Goal: Task Accomplishment & Management: Manage account settings

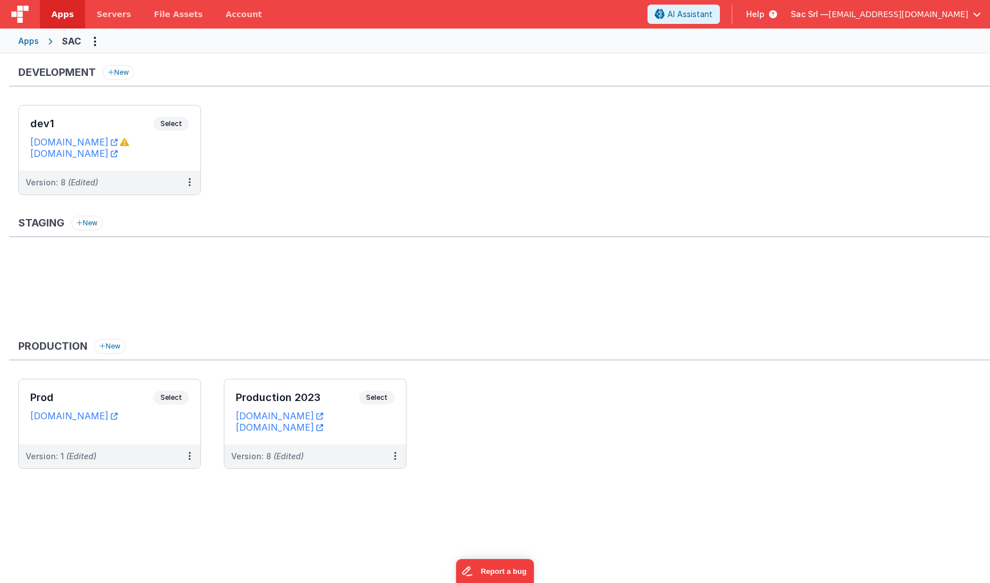
click at [975, 15] on span "button" at bounding box center [976, 14] width 8 height 8
click at [381, 437] on button at bounding box center [495, 291] width 990 height 583
click at [385, 439] on div "Production 2023 Select URLs sacprod.fmbetterforms.com sac.nodisorder.app" at bounding box center [314, 411] width 181 height 65
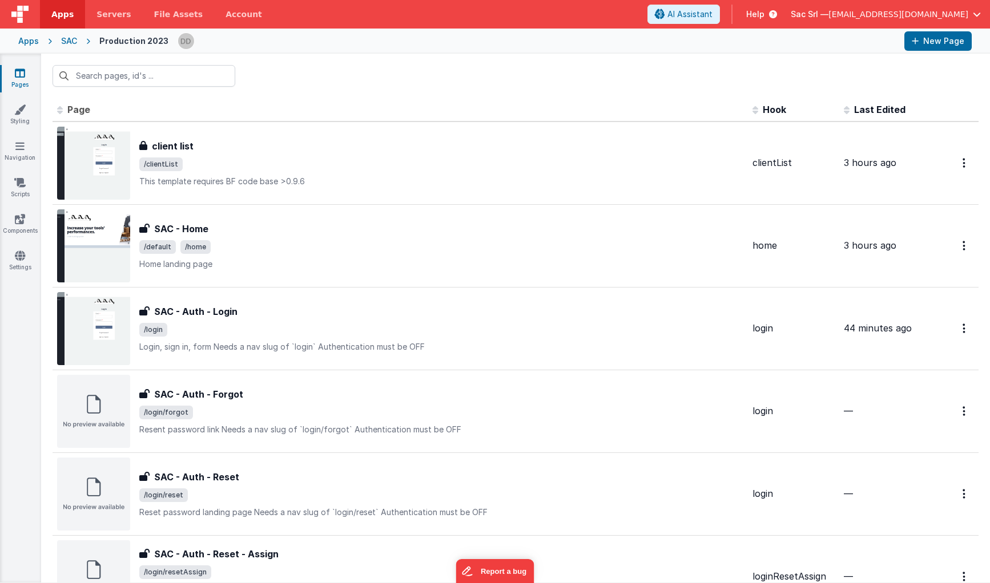
click at [66, 39] on div "SAC" at bounding box center [69, 40] width 16 height 11
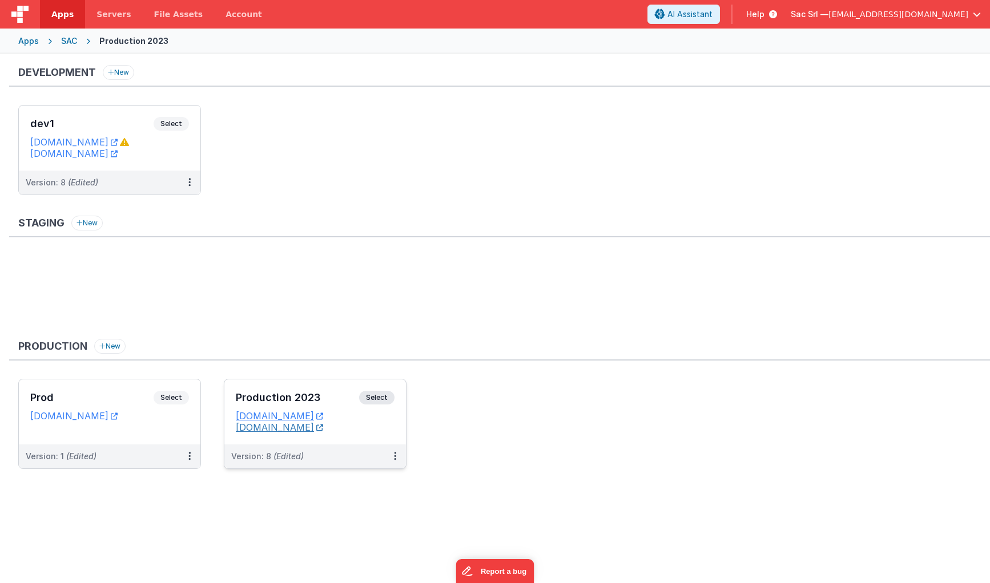
click at [312, 429] on link "sac.nodisorder.app" at bounding box center [279, 427] width 87 height 11
click at [979, 1] on header "Apps Servers File Assets Account Some FUTURE Slot AI Assistant Help Sac Srl — n…" at bounding box center [495, 14] width 990 height 29
click at [968, 13] on button "Sac Srl — nodisorder@nodisorder.app" at bounding box center [885, 14] width 190 height 11
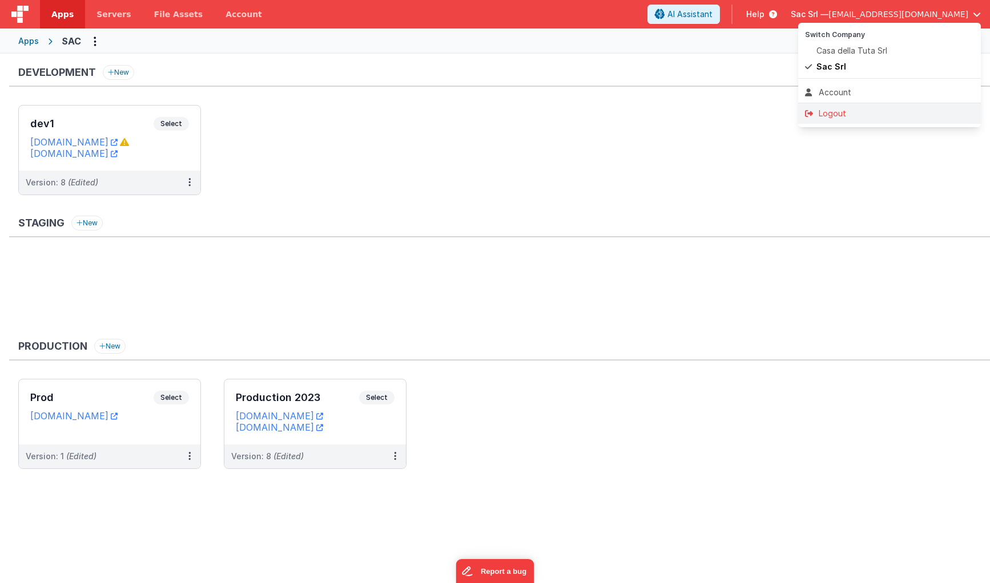
click at [863, 110] on div "Logout" at bounding box center [889, 113] width 169 height 11
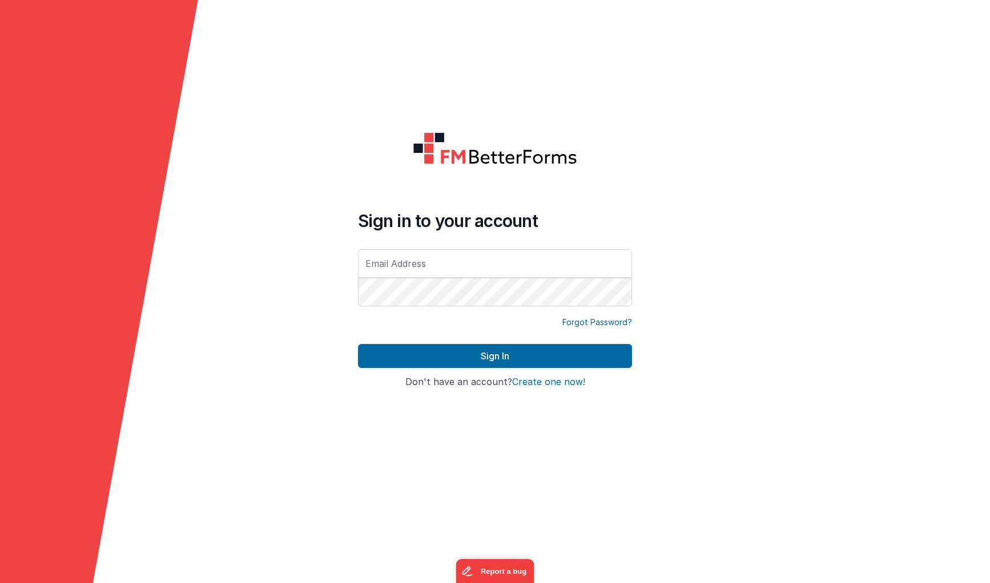
type input "[EMAIL_ADDRESS][DOMAIN_NAME]"
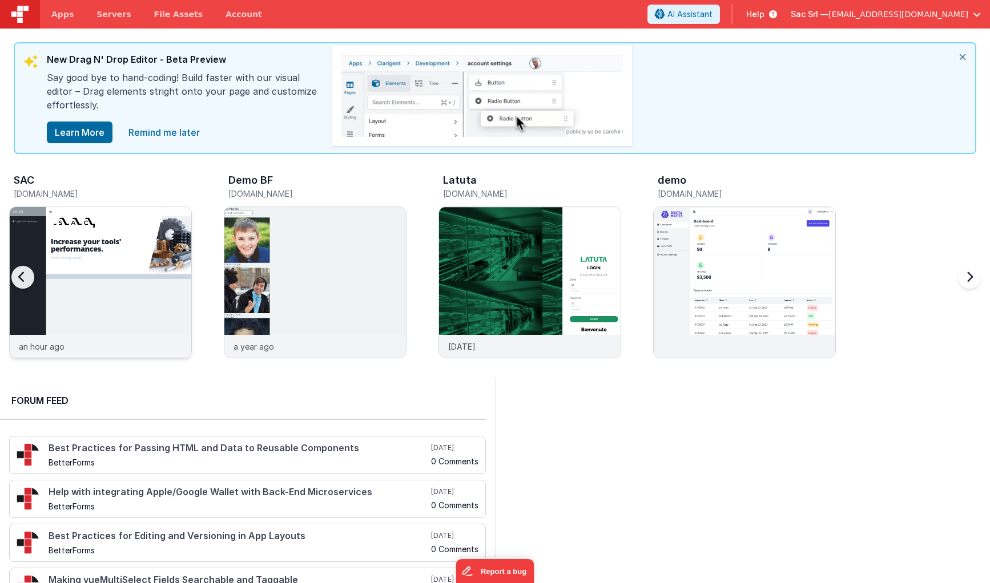
click at [135, 296] on img at bounding box center [100, 297] width 181 height 181
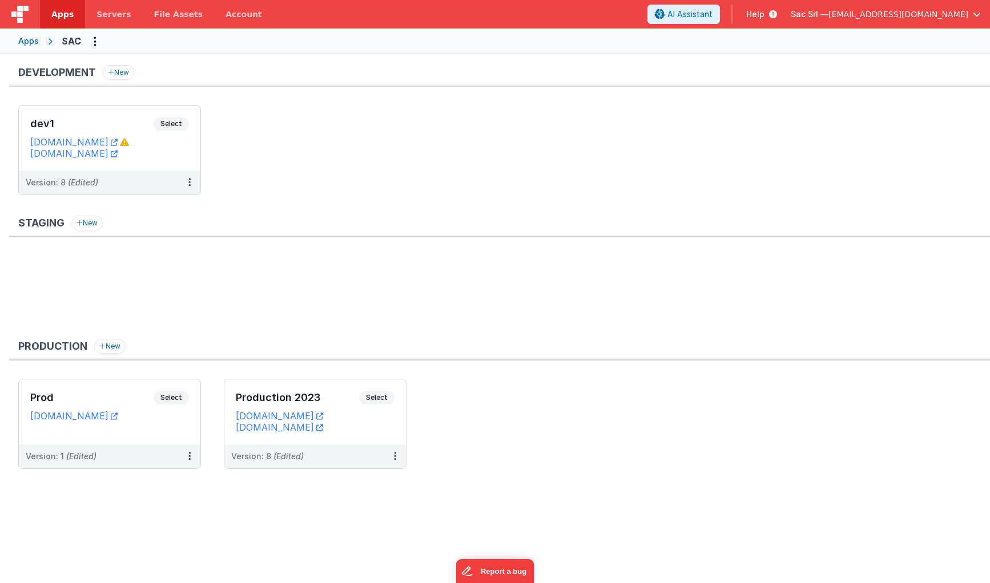
click at [316, 244] on div "Staging New" at bounding box center [499, 273] width 980 height 114
click at [356, 430] on dd "sac.nodisorder.app" at bounding box center [315, 427] width 159 height 11
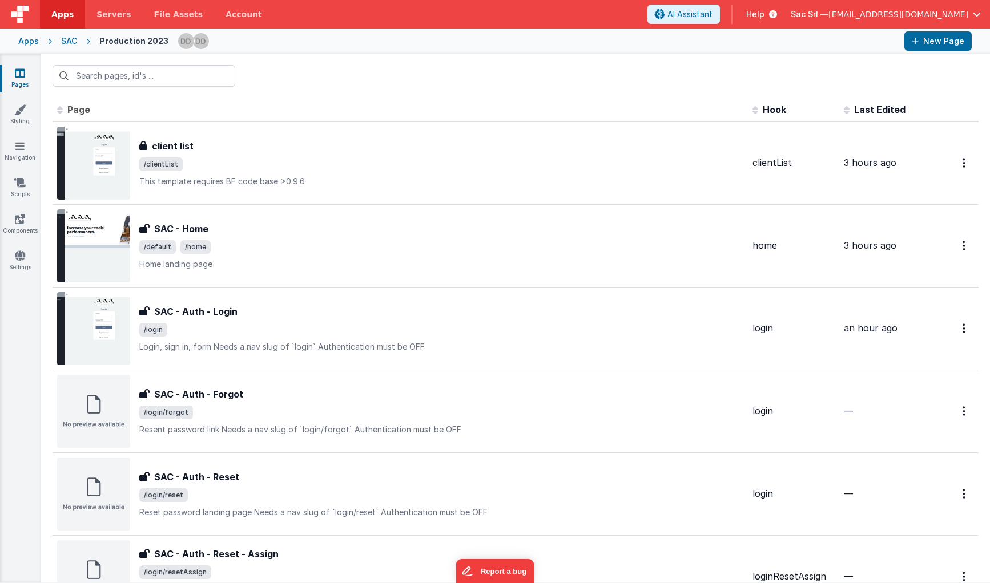
click at [78, 43] on icon at bounding box center [88, 40] width 22 height 11
click at [73, 43] on div "SAC" at bounding box center [69, 40] width 16 height 11
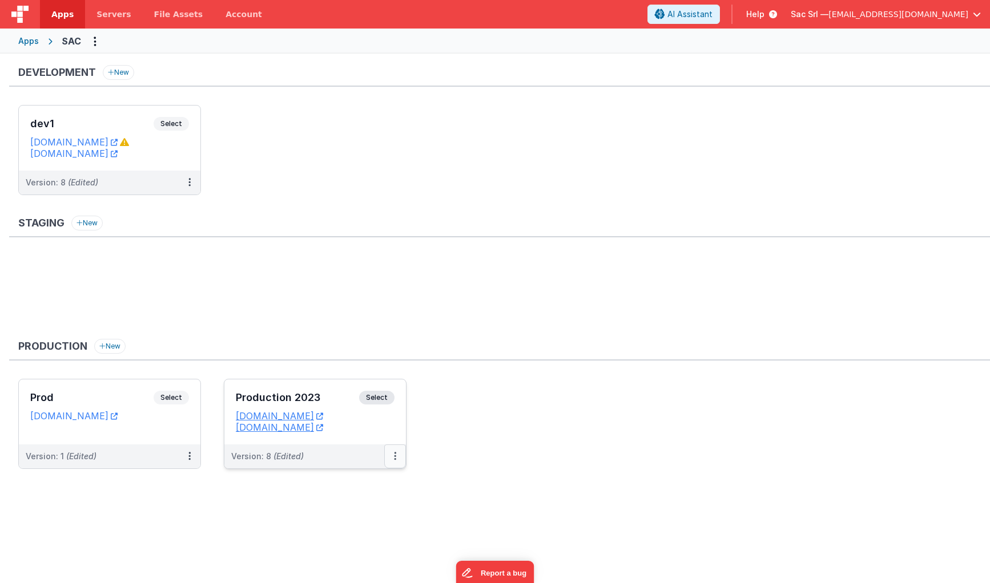
click at [395, 456] on icon at bounding box center [395, 456] width 2 height 1
click at [353, 489] on link "Edit" at bounding box center [355, 482] width 100 height 21
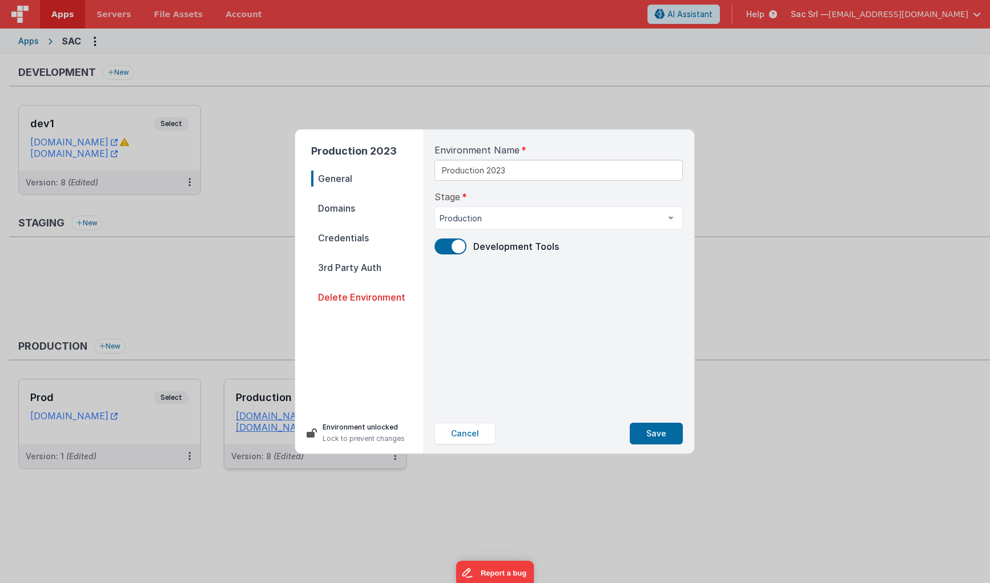
click at [366, 214] on span "Domains" at bounding box center [367, 208] width 112 height 16
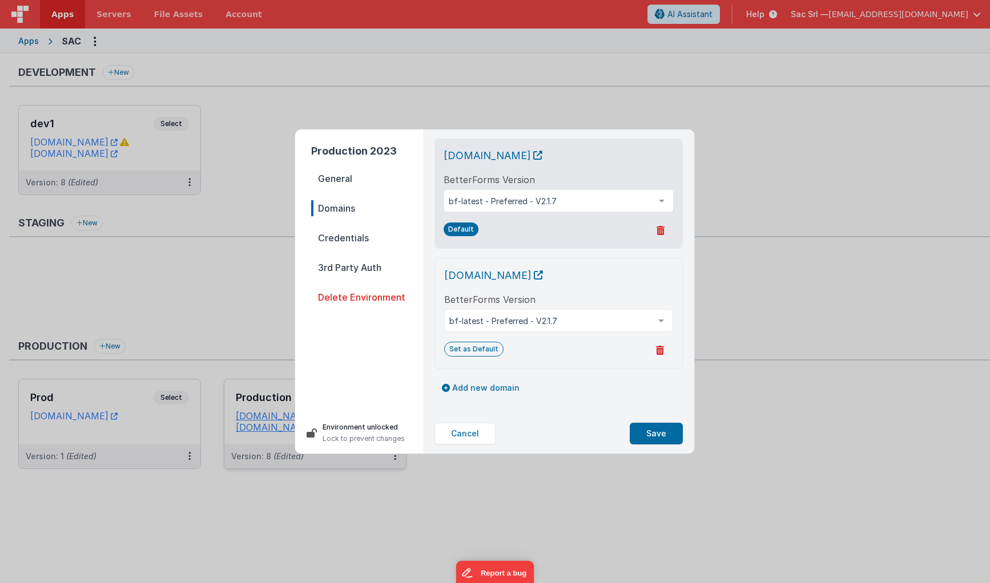
click at [361, 237] on span "Credentials" at bounding box center [367, 238] width 112 height 16
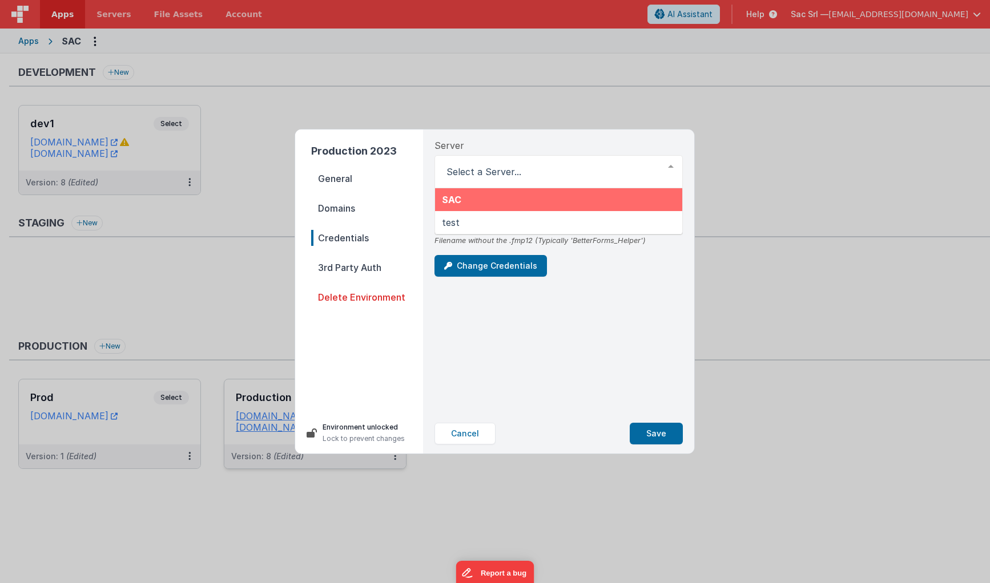
click at [560, 142] on div "Server SAC test List is empty." at bounding box center [558, 164] width 248 height 50
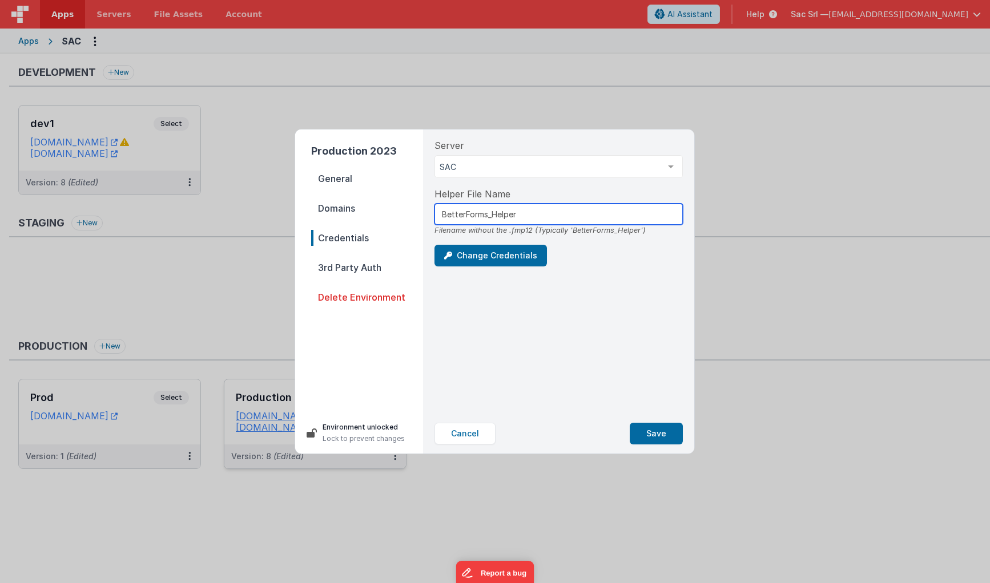
click at [534, 209] on input "BetterForms_Helper" at bounding box center [558, 214] width 248 height 21
click at [345, 209] on span "Domains" at bounding box center [367, 208] width 112 height 16
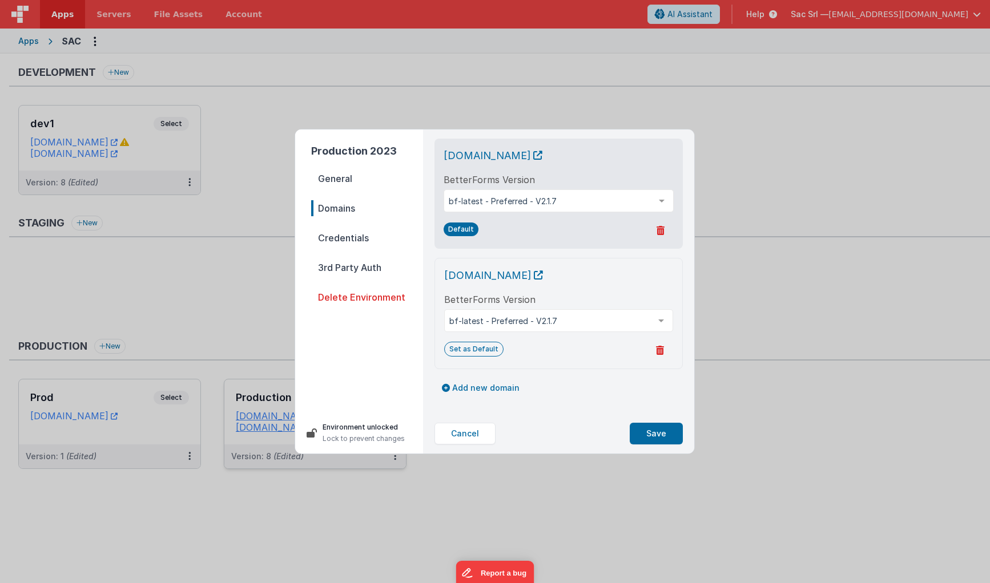
click at [357, 238] on span "Credentials" at bounding box center [367, 238] width 112 height 16
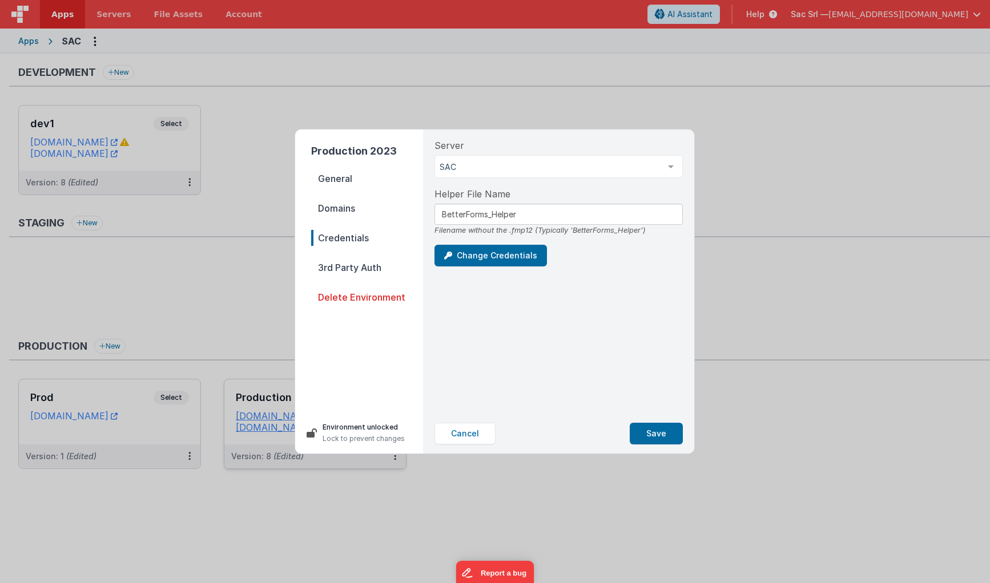
click at [579, 258] on div "Change Credentials" at bounding box center [558, 256] width 248 height 22
click at [488, 213] on input "BetterForms_Helper" at bounding box center [558, 214] width 248 height 21
drag, startPoint x: 483, startPoint y: 216, endPoint x: 468, endPoint y: 216, distance: 14.8
click at [468, 216] on input "BetterForms_Helper" at bounding box center [558, 214] width 248 height 21
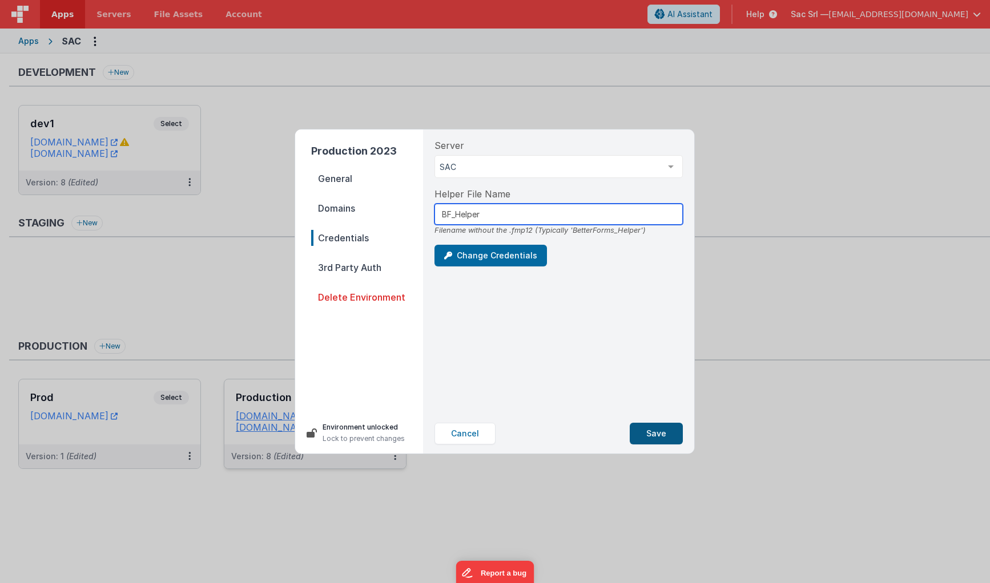
type input "BF_Helper"
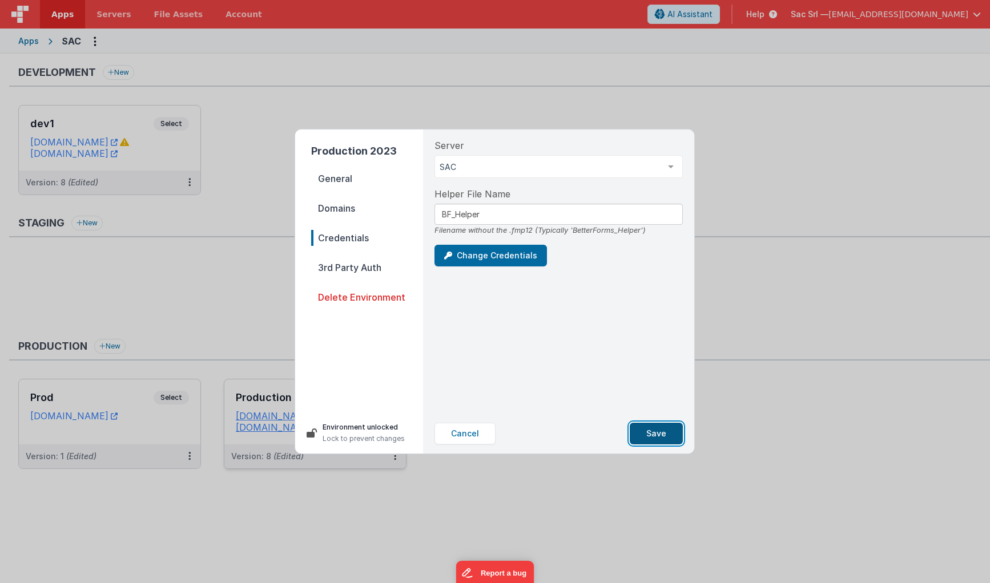
click at [655, 434] on button "Save" at bounding box center [655, 434] width 53 height 22
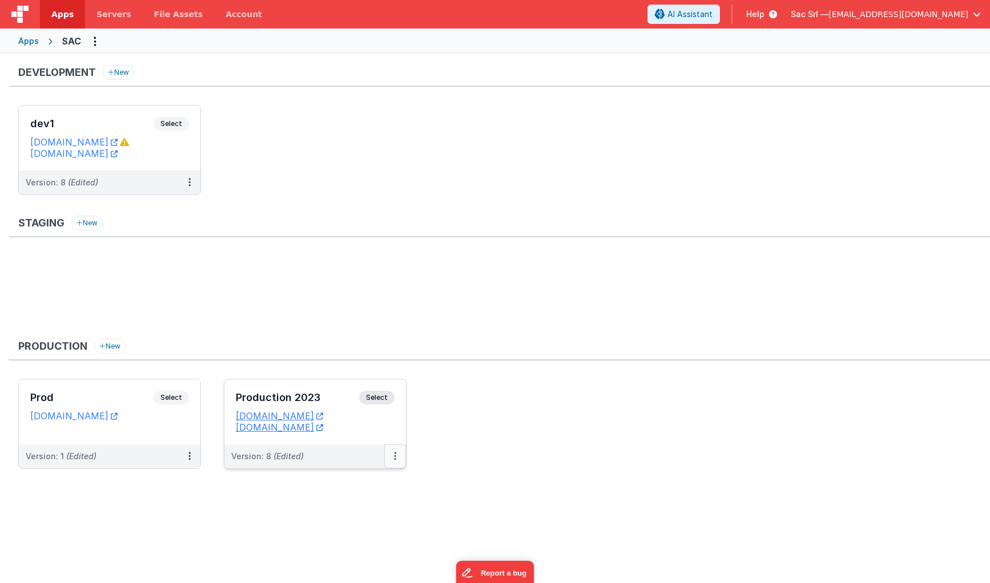
click at [391, 455] on button at bounding box center [395, 457] width 22 height 24
click at [371, 479] on link "Edit" at bounding box center [355, 482] width 100 height 21
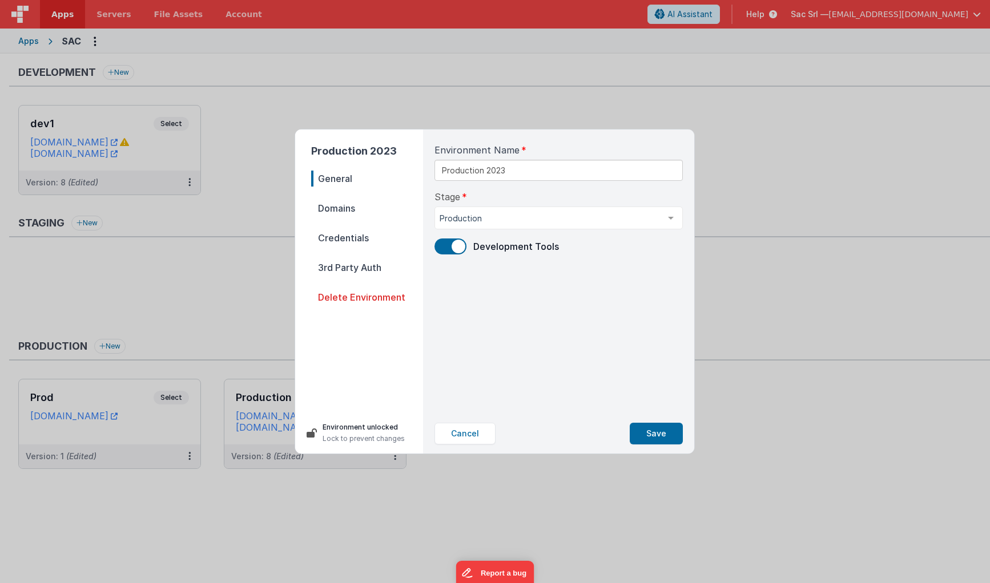
click at [371, 210] on span "Domains" at bounding box center [367, 208] width 112 height 16
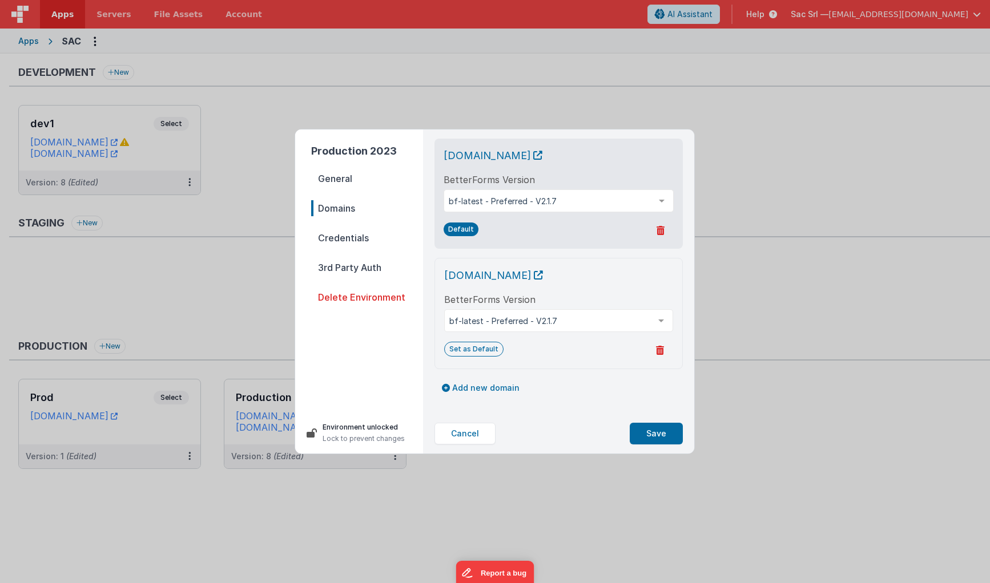
click at [378, 237] on span "Credentials" at bounding box center [367, 238] width 112 height 16
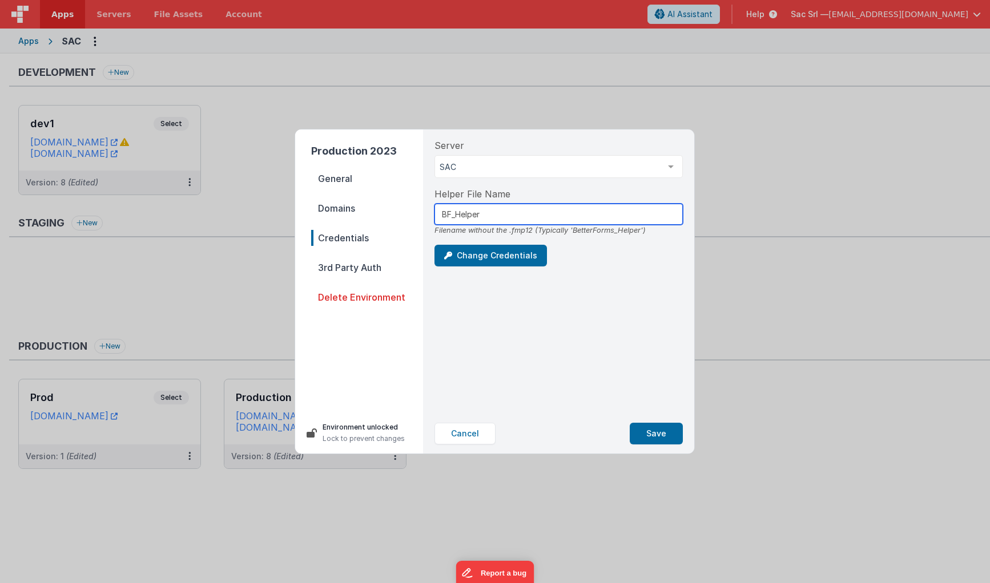
drag, startPoint x: 448, startPoint y: 216, endPoint x: 461, endPoint y: 227, distance: 17.0
click at [448, 216] on input "BF_Helper" at bounding box center [558, 214] width 248 height 21
type input "BetterForms_Helper"
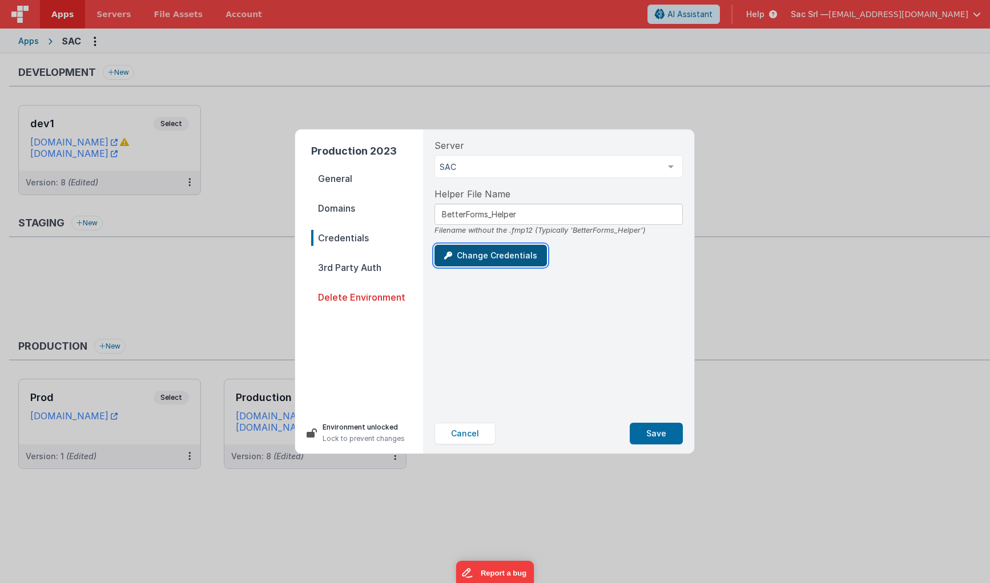
click at [490, 253] on button "Change Credentials" at bounding box center [490, 256] width 112 height 22
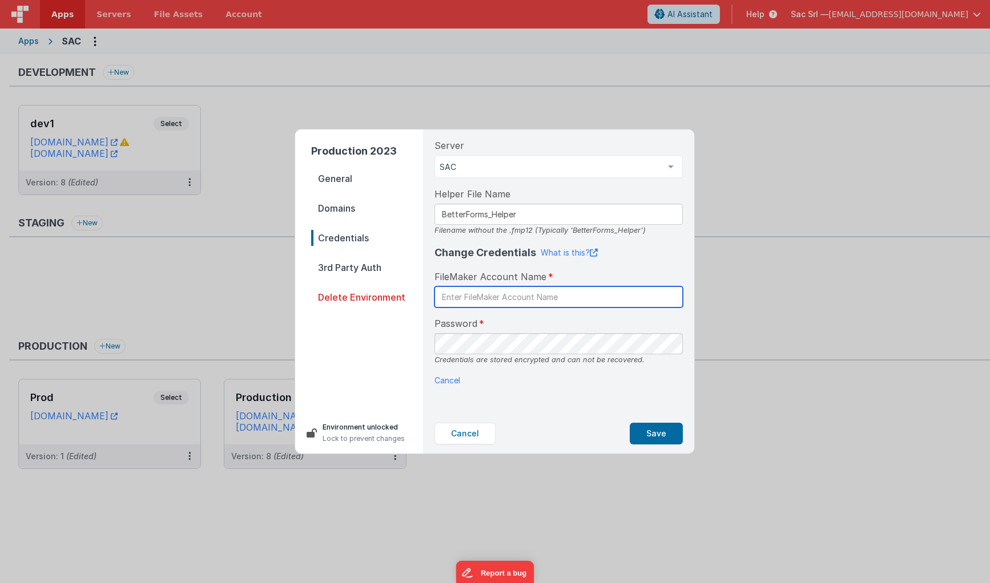
click at [534, 294] on input "text" at bounding box center [558, 296] width 248 height 21
paste input "BetterForms"
type input "BetterForms"
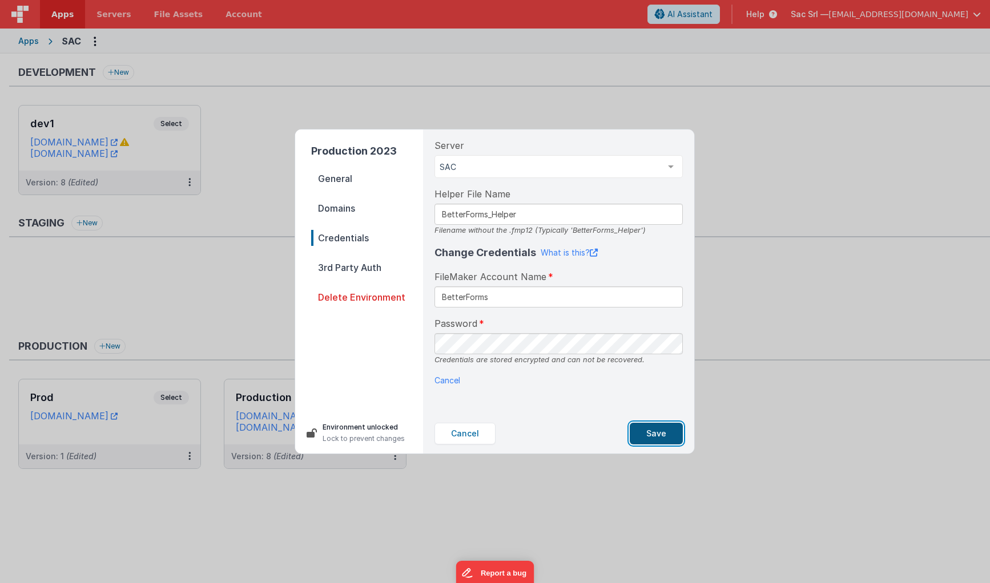
drag, startPoint x: 671, startPoint y: 435, endPoint x: 654, endPoint y: 430, distance: 17.3
click at [654, 430] on button "Save" at bounding box center [655, 434] width 53 height 22
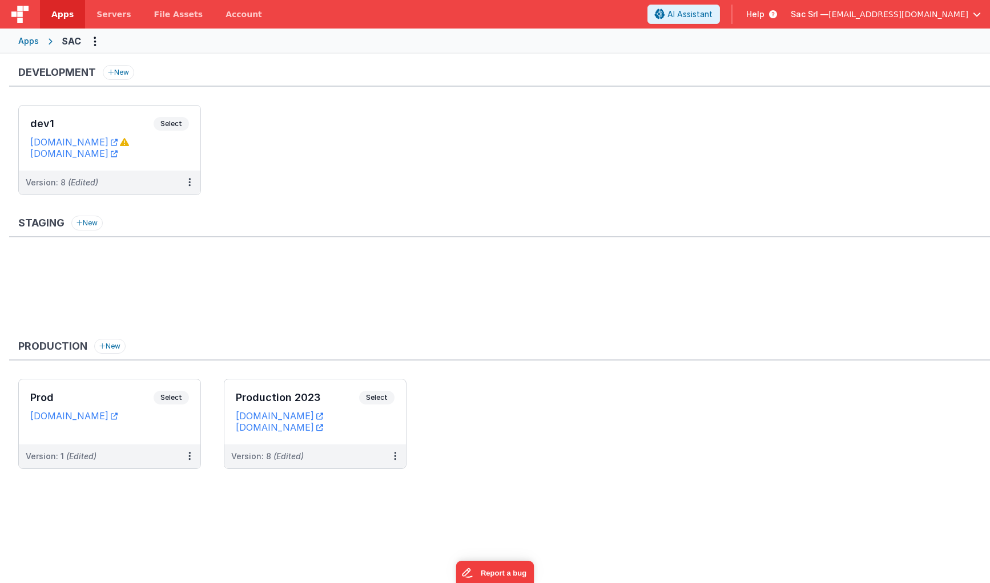
click at [67, 19] on span "Apps" at bounding box center [62, 14] width 22 height 11
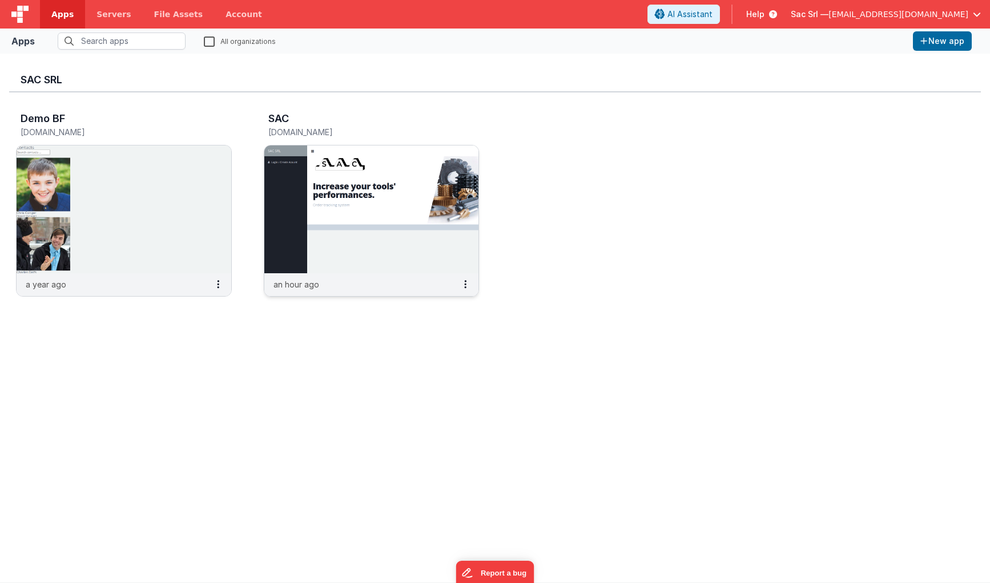
click at [421, 248] on img at bounding box center [371, 210] width 215 height 128
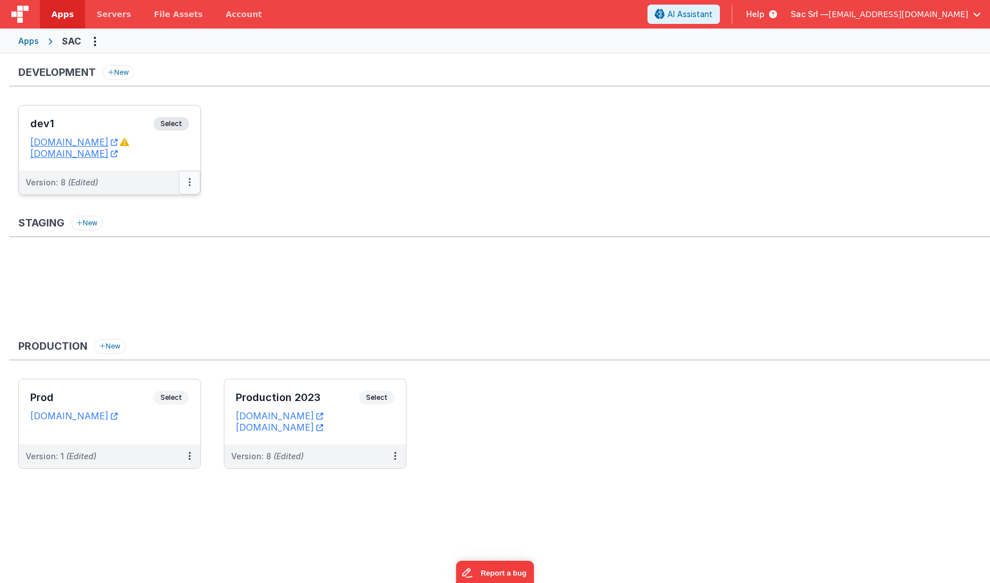
click at [187, 179] on button at bounding box center [190, 183] width 22 height 24
click at [164, 213] on link "Edit" at bounding box center [150, 208] width 100 height 21
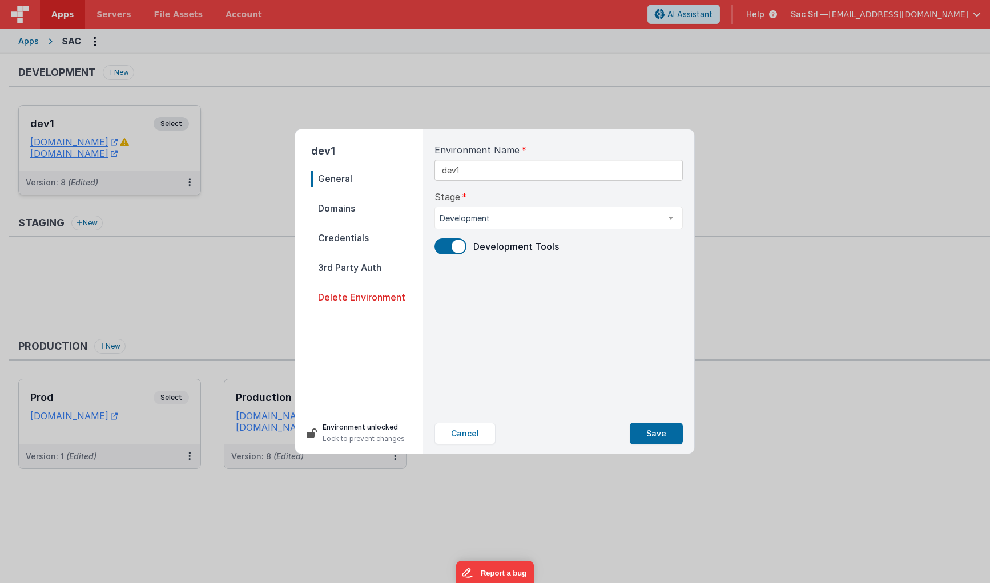
click at [352, 206] on span "Domains" at bounding box center [367, 208] width 112 height 16
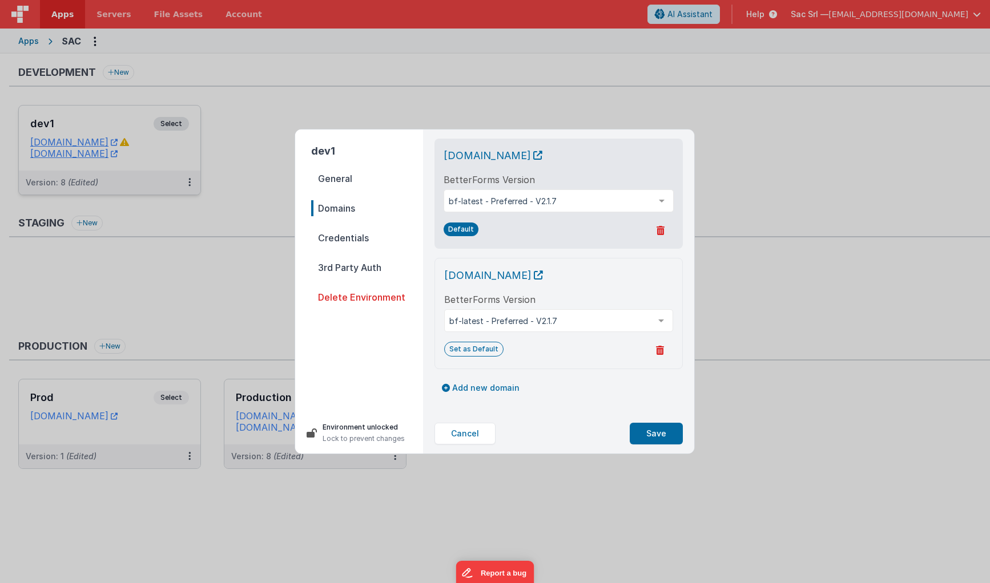
click at [345, 235] on span "Credentials" at bounding box center [367, 238] width 112 height 16
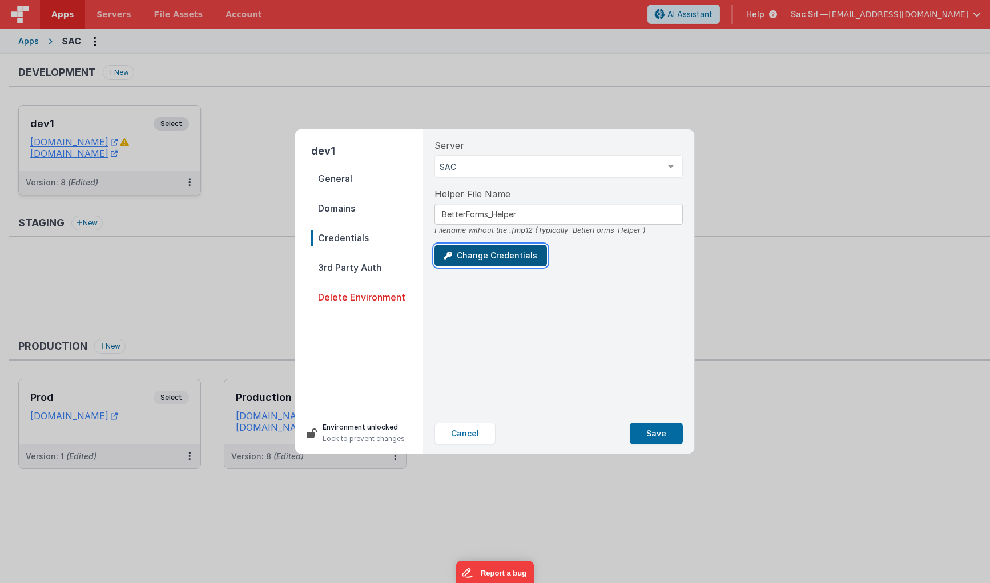
click at [498, 252] on button "Change Credentials" at bounding box center [490, 256] width 112 height 22
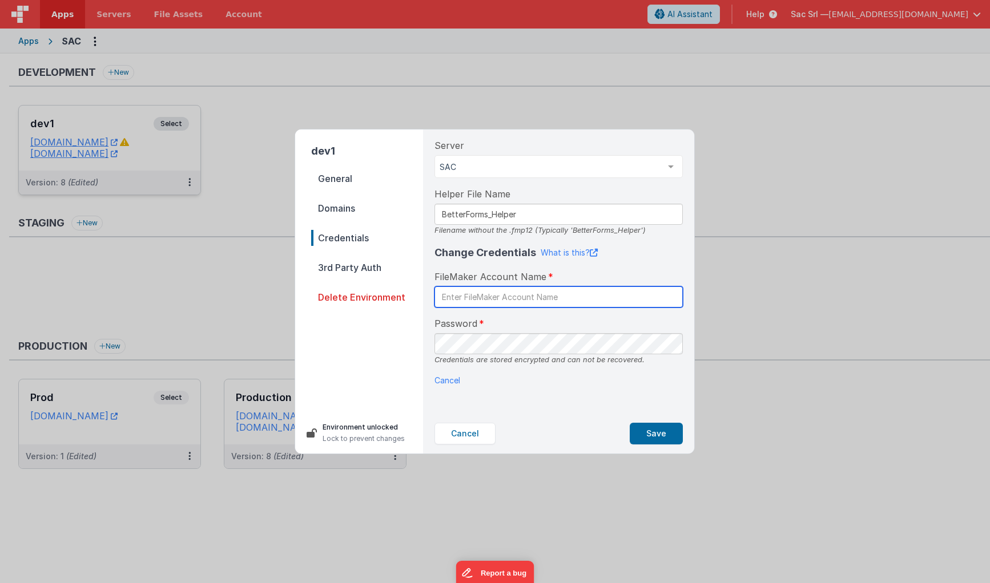
click at [562, 296] on input "text" at bounding box center [558, 296] width 248 height 21
paste input "BetterForms"
type input "BetterForms"
click at [660, 397] on div "Server SAC SAC test List is empty. Helper File Name BetterForms_Helper Filename…" at bounding box center [558, 272] width 266 height 284
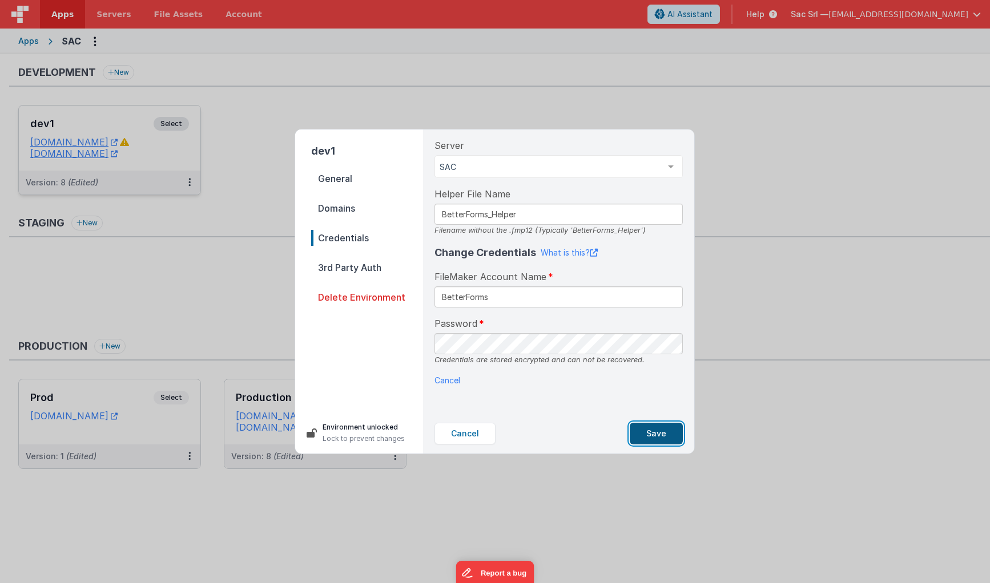
click at [661, 432] on button "Save" at bounding box center [655, 434] width 53 height 22
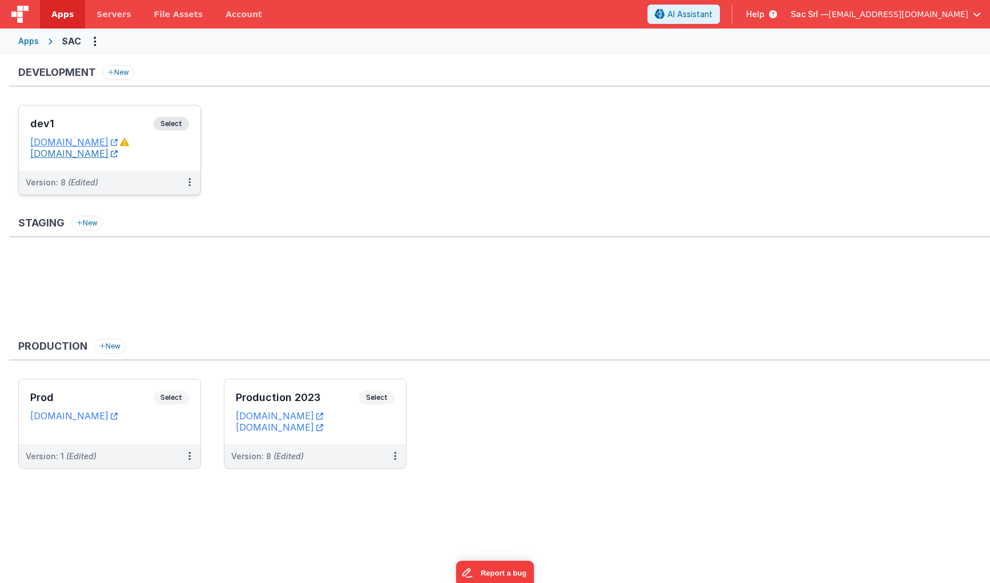
click at [118, 154] on icon at bounding box center [114, 154] width 7 height 1
click at [108, 13] on span "Servers" at bounding box center [113, 14] width 34 height 11
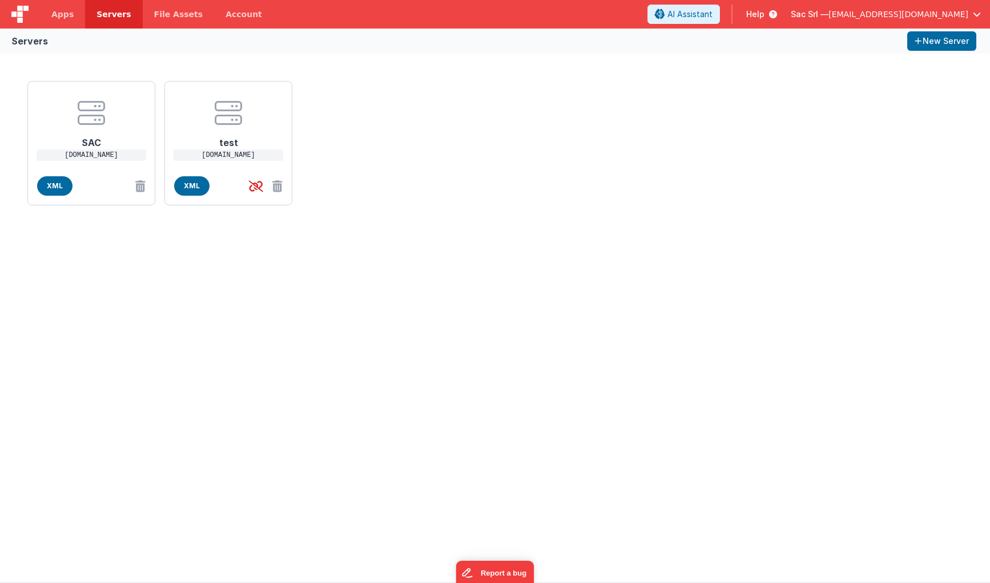
click at [112, 14] on span "Servers" at bounding box center [113, 14] width 34 height 11
click at [236, 10] on link "Account" at bounding box center [243, 14] width 59 height 29
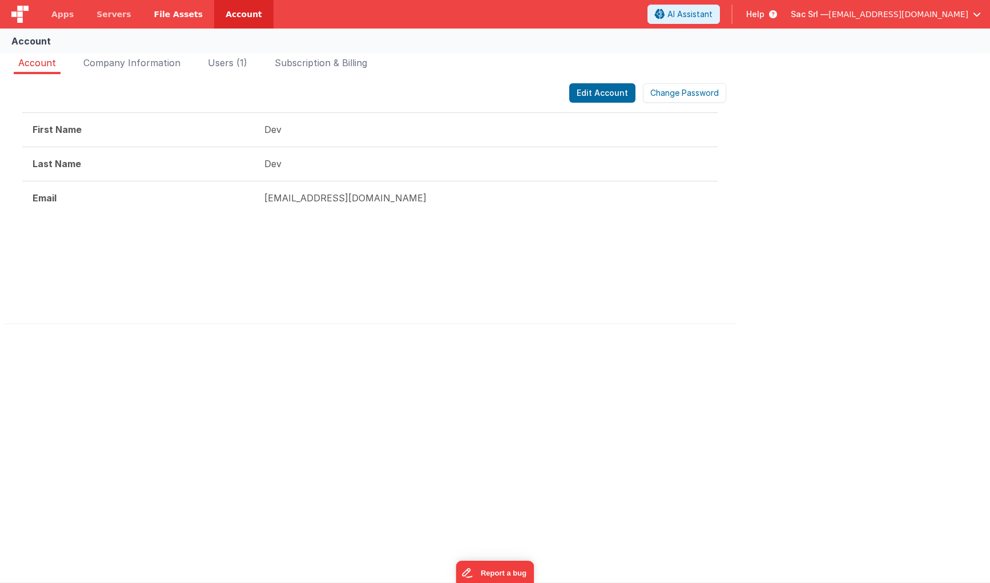
click at [183, 14] on span "File Assets" at bounding box center [178, 14] width 49 height 11
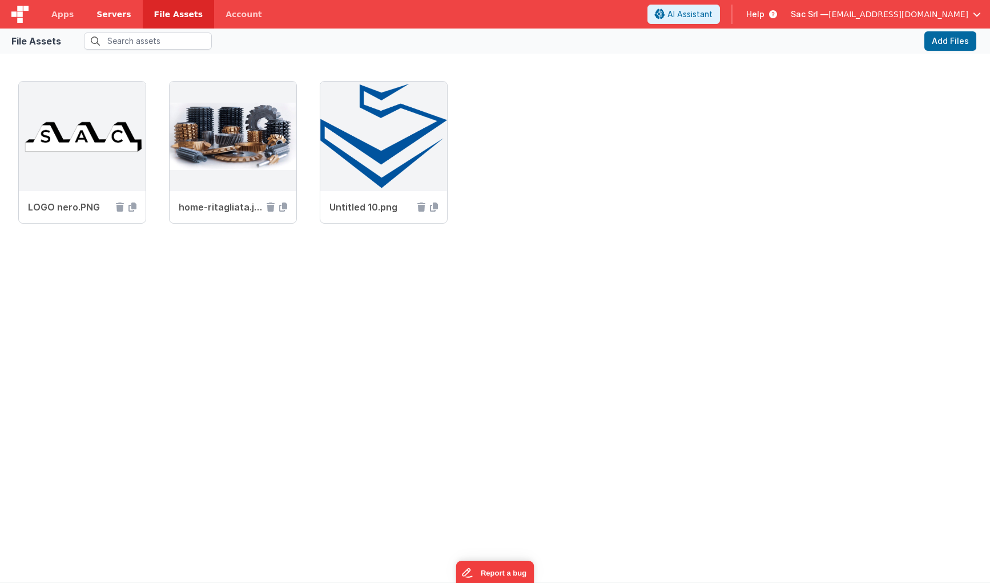
click at [104, 17] on span "Servers" at bounding box center [113, 14] width 34 height 11
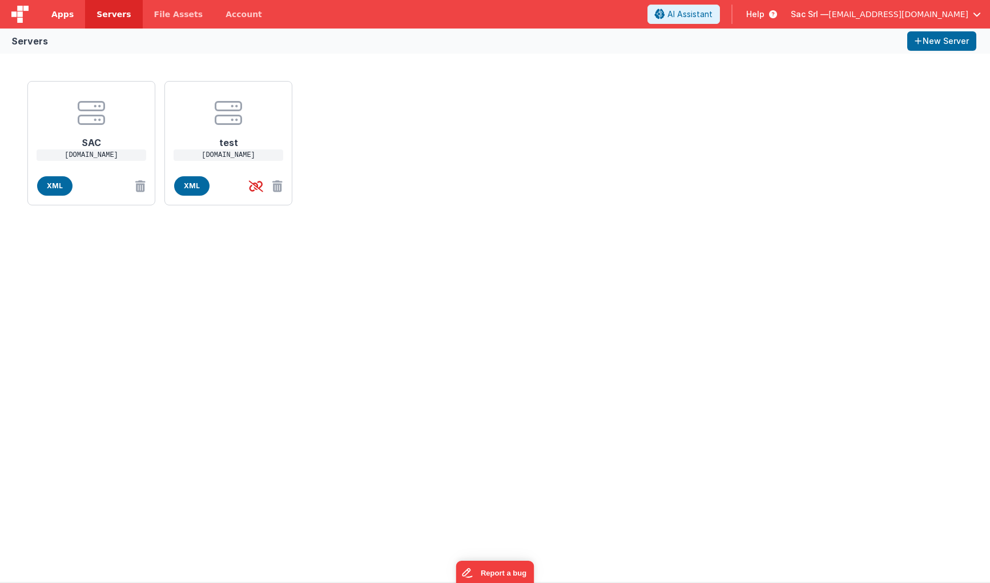
click at [68, 17] on span "Apps" at bounding box center [62, 14] width 22 height 11
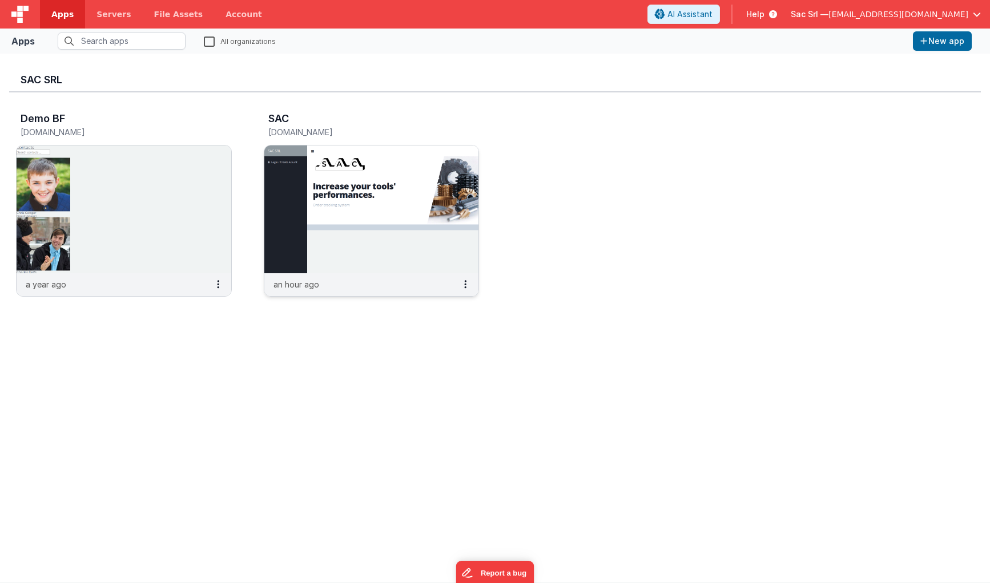
click at [389, 216] on img at bounding box center [371, 210] width 215 height 128
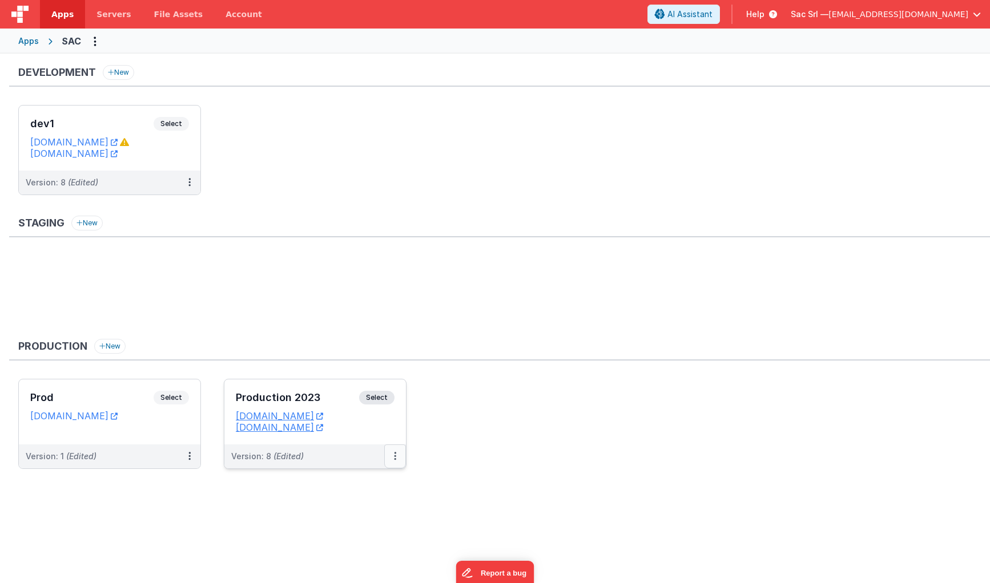
click at [390, 452] on button at bounding box center [395, 457] width 22 height 24
click at [363, 486] on link "Edit" at bounding box center [355, 482] width 100 height 21
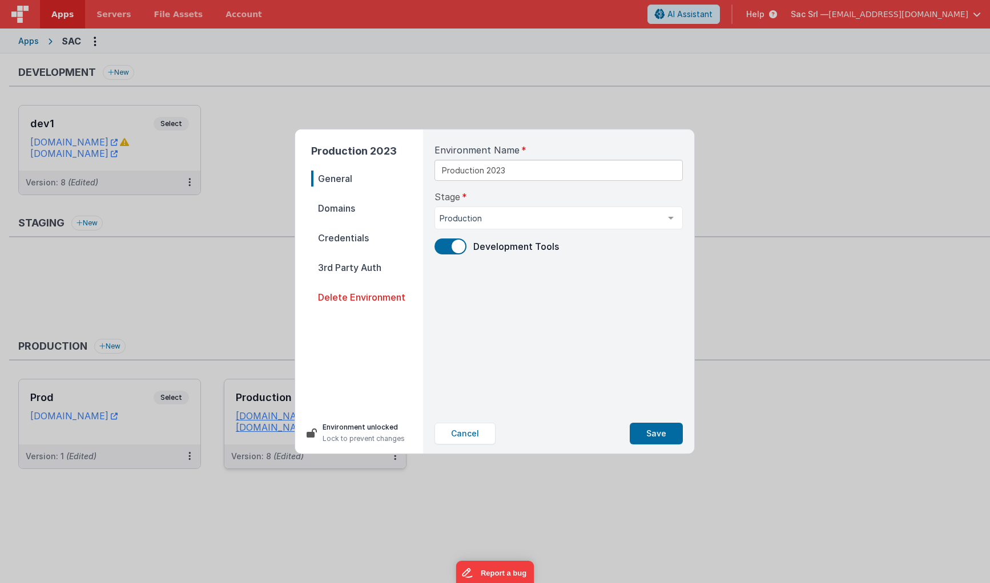
click at [363, 233] on span "Credentials" at bounding box center [367, 238] width 112 height 16
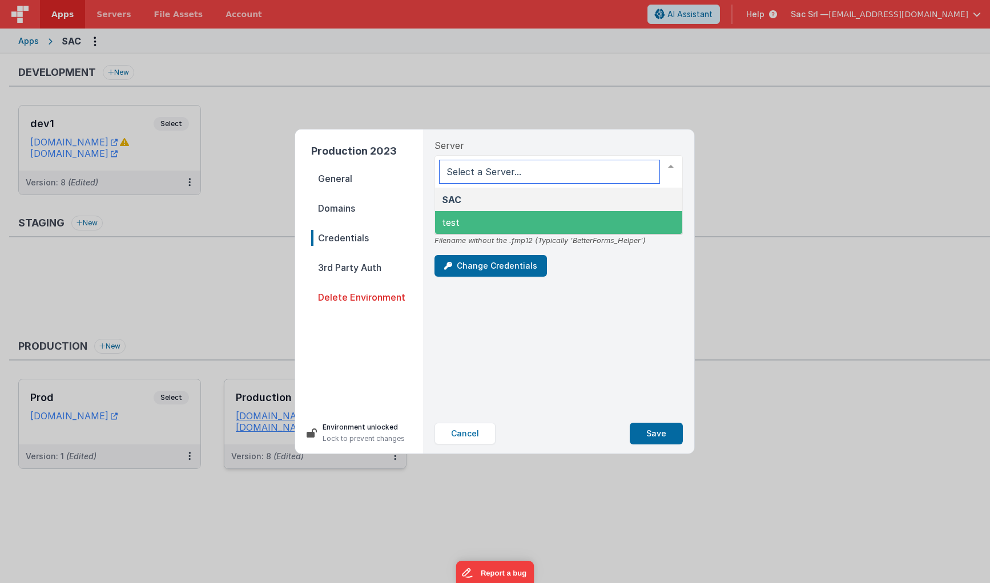
click at [486, 219] on span "test" at bounding box center [558, 222] width 247 height 23
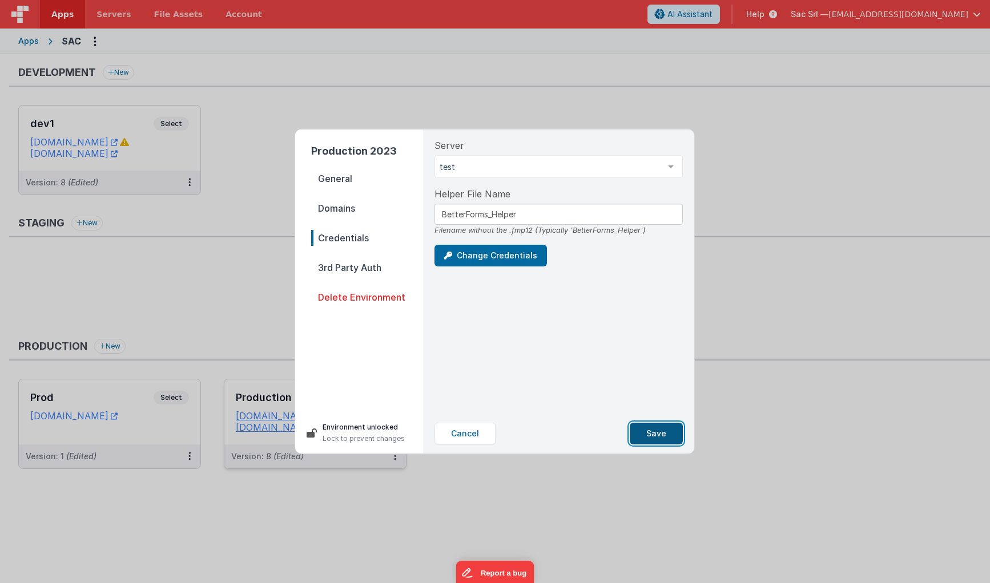
click at [656, 433] on button "Save" at bounding box center [655, 434] width 53 height 22
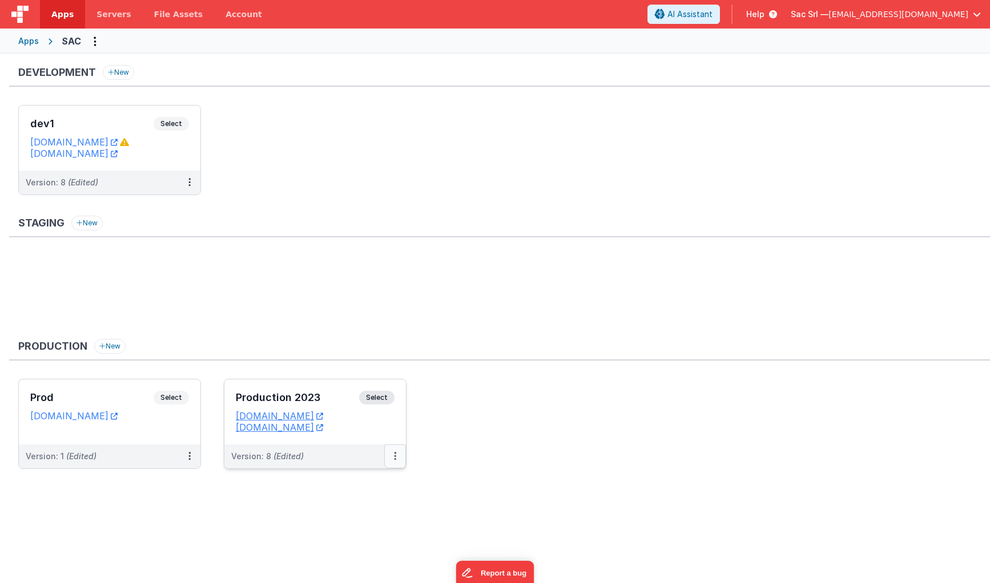
click at [392, 457] on button at bounding box center [395, 457] width 22 height 24
click at [376, 479] on link "Edit" at bounding box center [355, 482] width 100 height 21
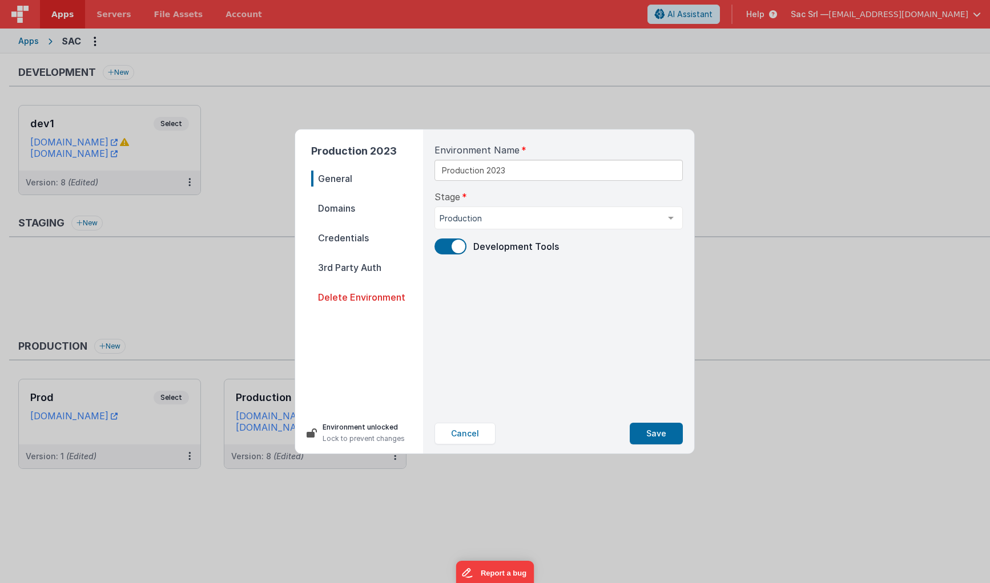
click at [368, 231] on span "Credentials" at bounding box center [367, 238] width 112 height 16
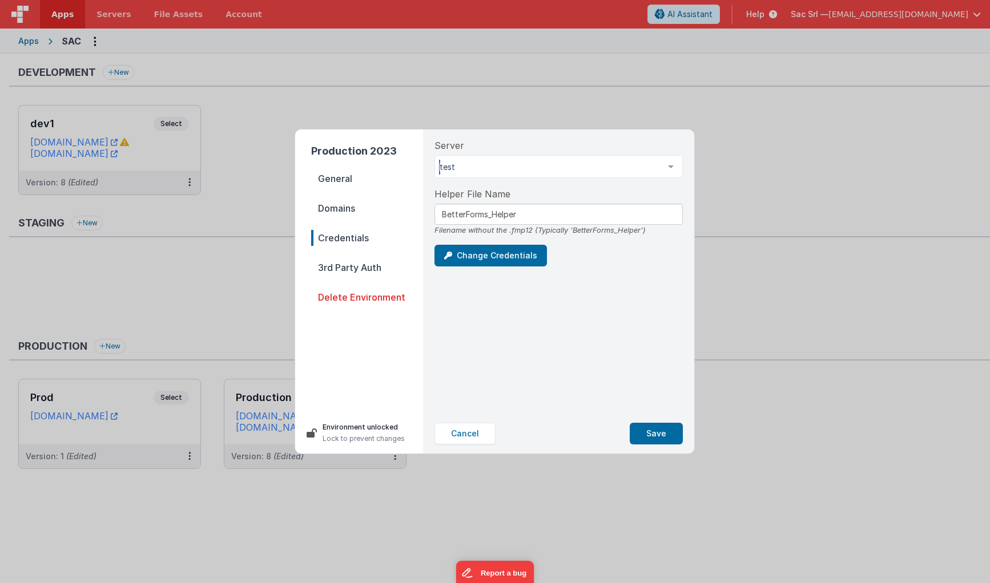
drag, startPoint x: 625, startPoint y: 161, endPoint x: 620, endPoint y: 164, distance: 5.9
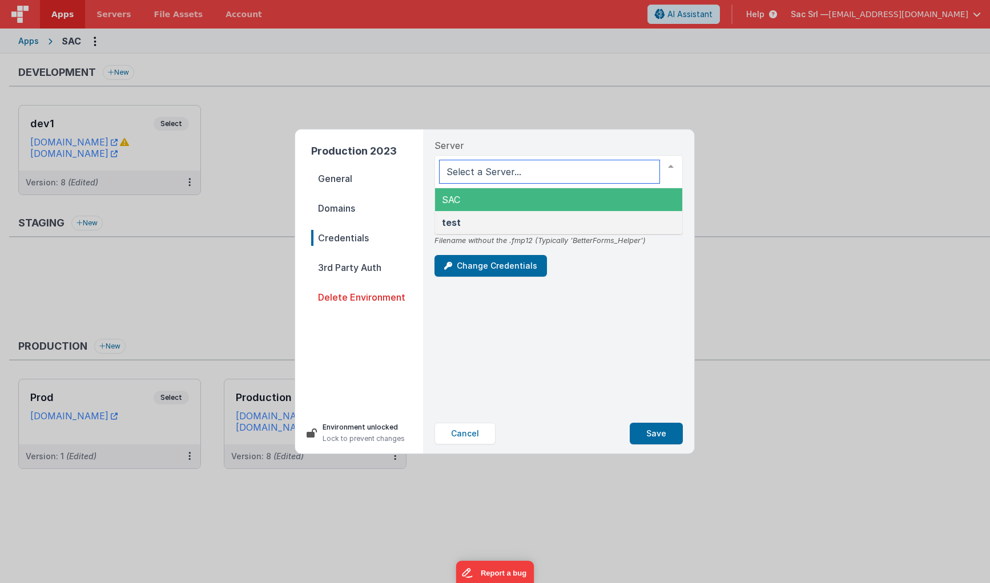
click at [575, 200] on span "SAC" at bounding box center [558, 199] width 247 height 23
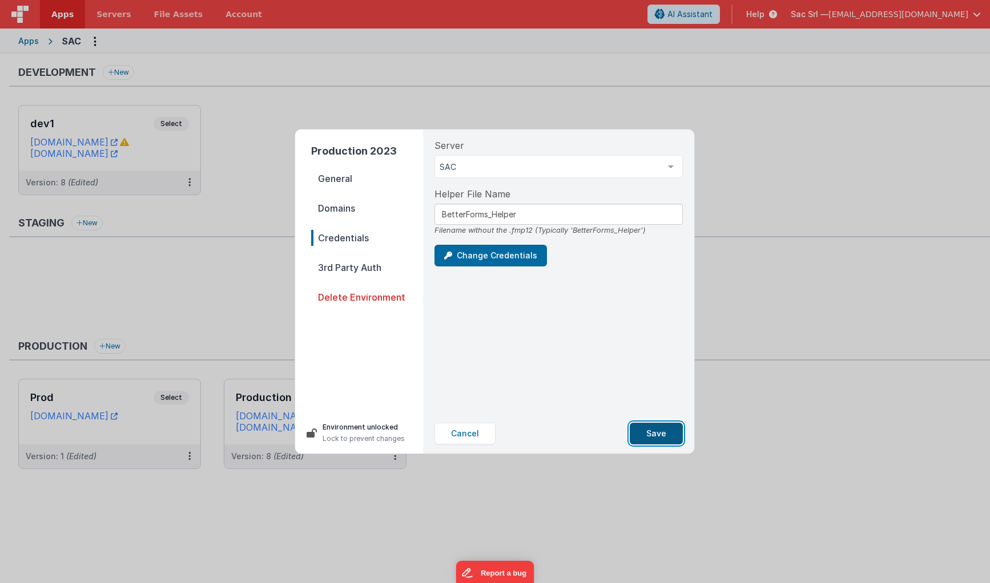
click at [656, 430] on button "Save" at bounding box center [655, 434] width 53 height 22
